Goal: Task Accomplishment & Management: Use online tool/utility

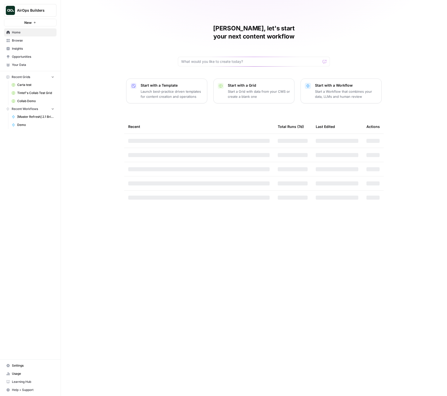
click at [33, 14] on button "AirOps Builders" at bounding box center [30, 10] width 52 height 13
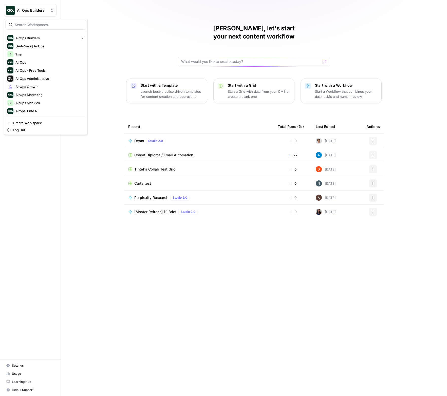
scroll to position [236, 0]
click at [69, 83] on span "Synthesia" at bounding box center [48, 85] width 67 height 5
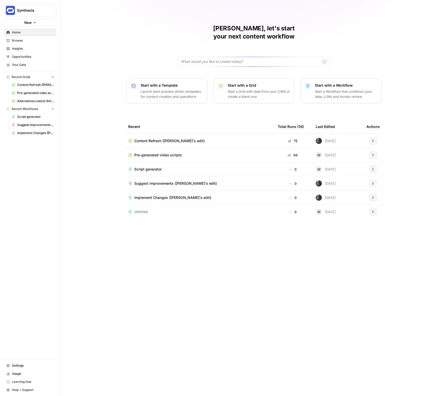
click at [154, 138] on span "Content Refresh (Will's edit)" at bounding box center [169, 140] width 70 height 5
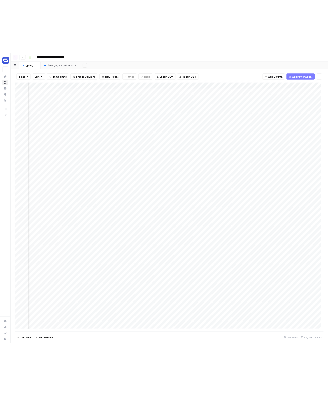
scroll to position [0, 584]
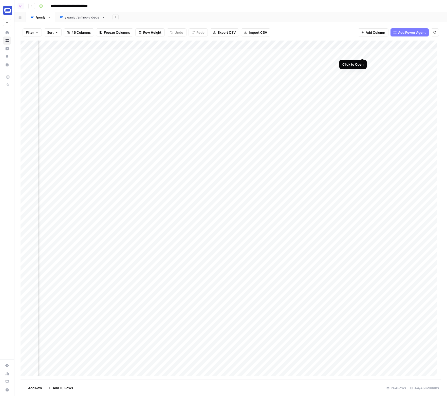
click at [361, 52] on div "Add Column" at bounding box center [231, 210] width 421 height 339
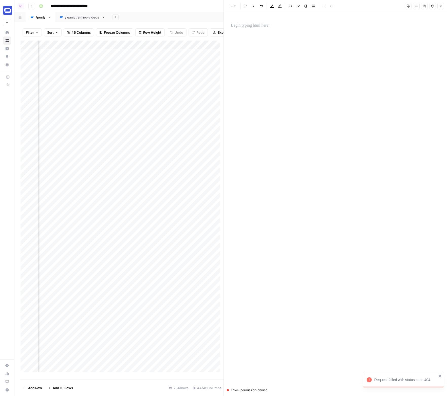
click at [401, 351] on div at bounding box center [335, 194] width 215 height 348
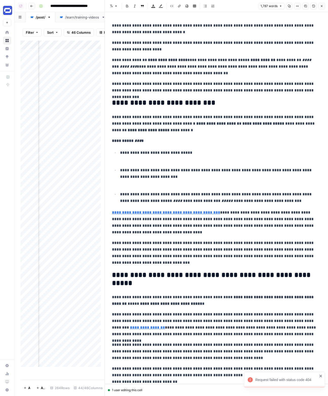
click at [299, 377] on div "Request failed with status code 404" at bounding box center [287, 379] width 62 height 5
click at [324, 6] on button "Close" at bounding box center [322, 6] width 7 height 7
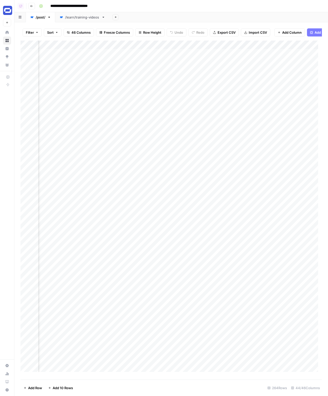
click at [316, 14] on div "Add Sheet" at bounding box center [219, 17] width 219 height 10
click at [192, 58] on div "Add Column" at bounding box center [172, 208] width 302 height 335
